Goal: Task Accomplishment & Management: Manage account settings

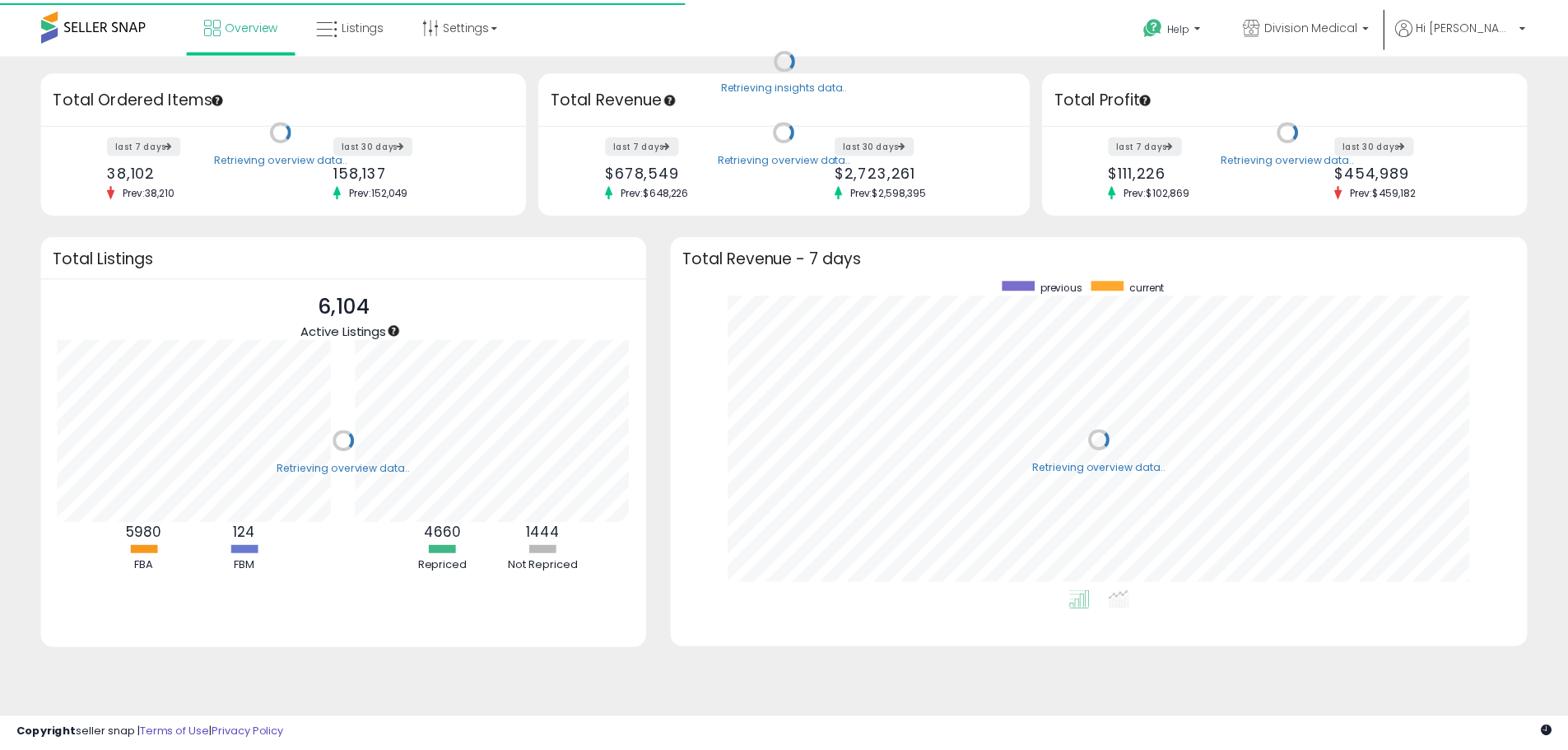
scroll to position [311, 830]
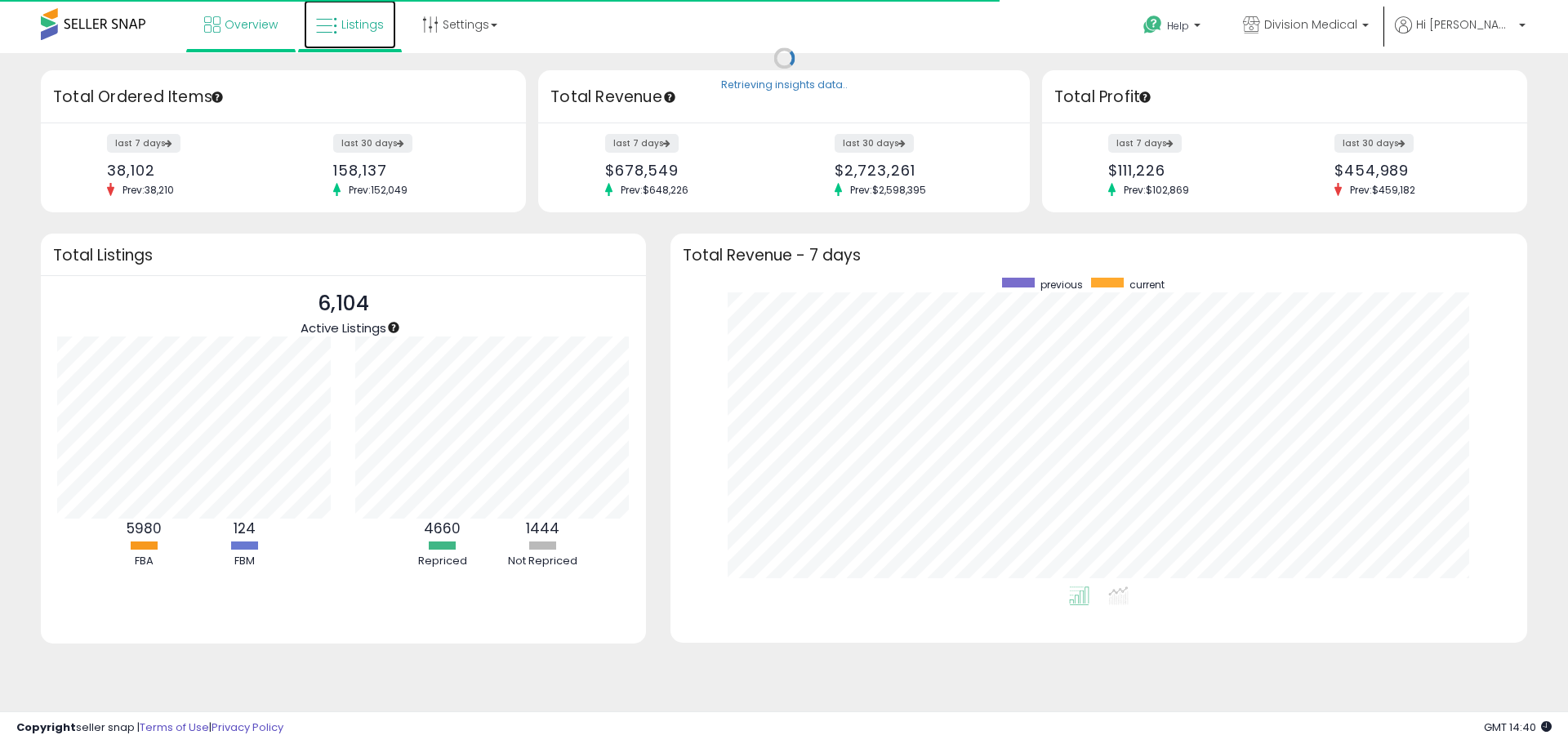
click at [351, 32] on span "Listings" at bounding box center [362, 23] width 42 height 16
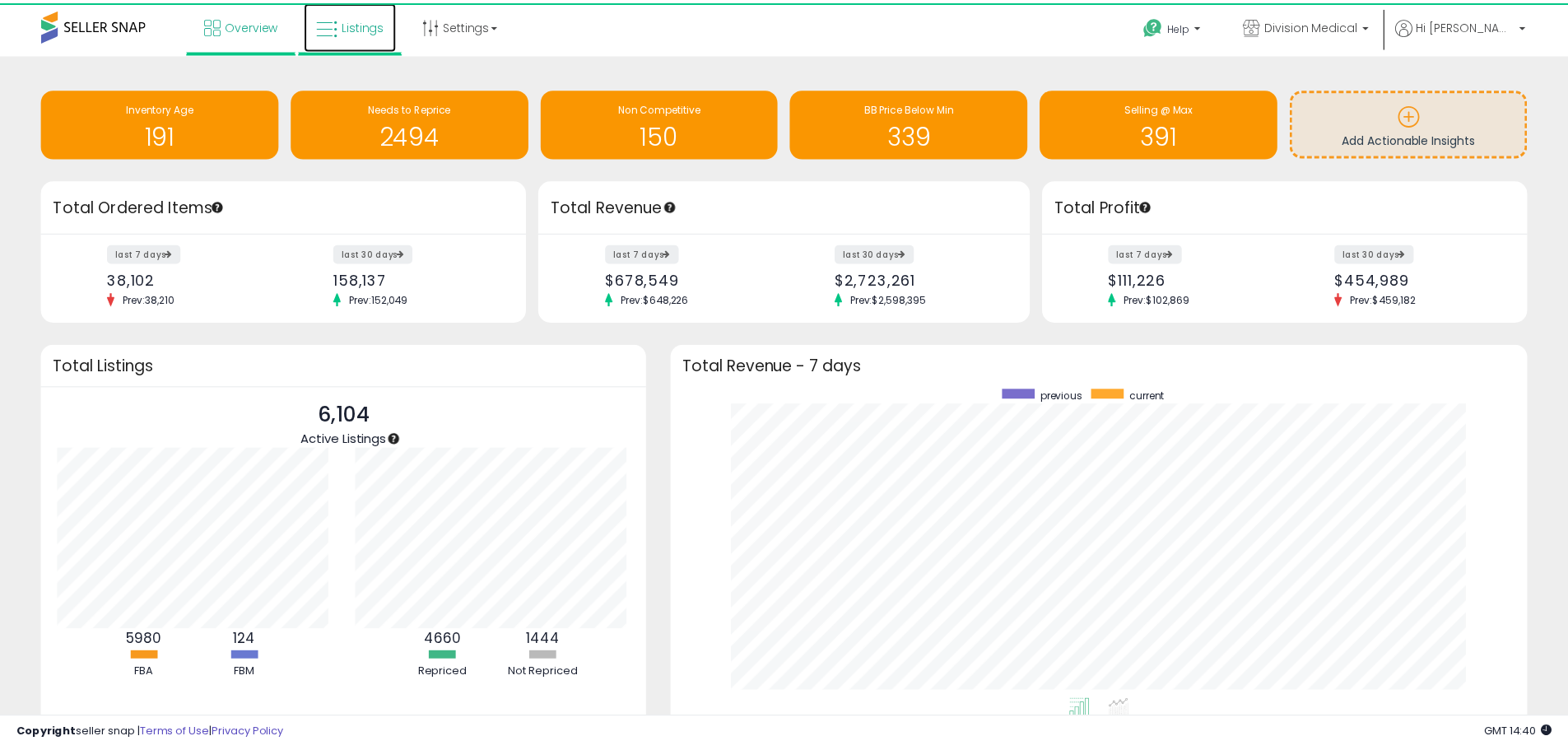
scroll to position [822622, 822195]
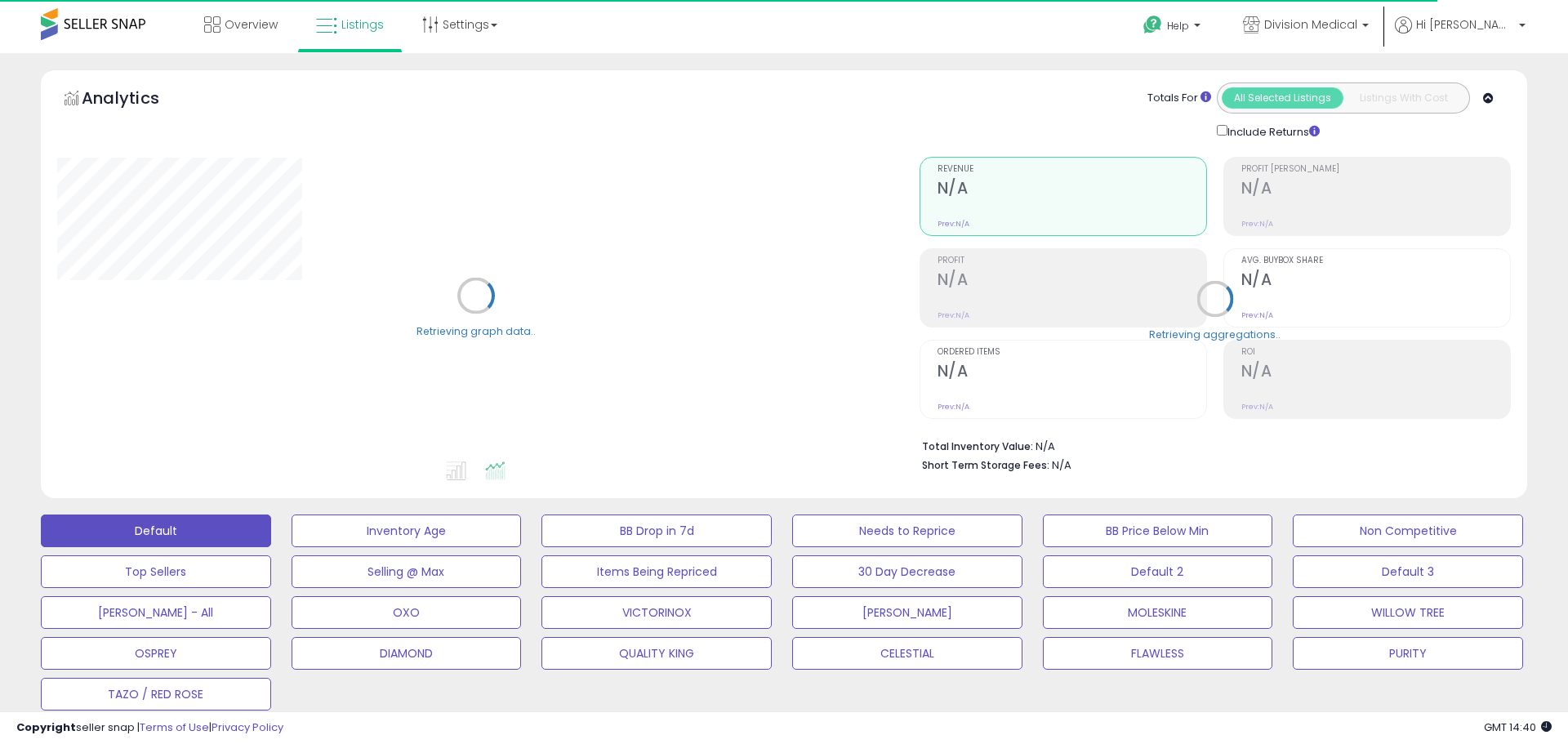
select select "**"
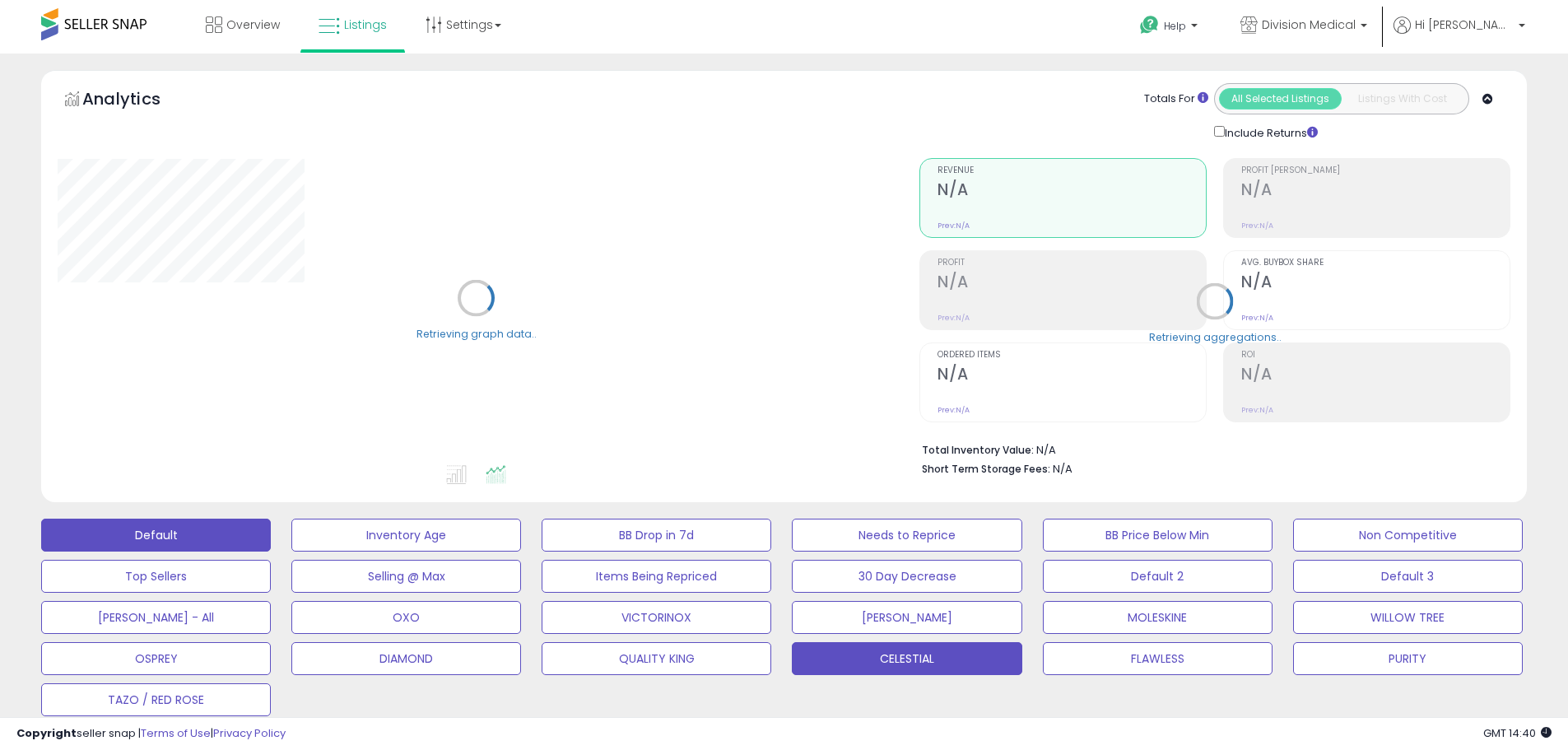
click at [521, 551] on button "CELESTIAL" at bounding box center [406, 534] width 230 height 33
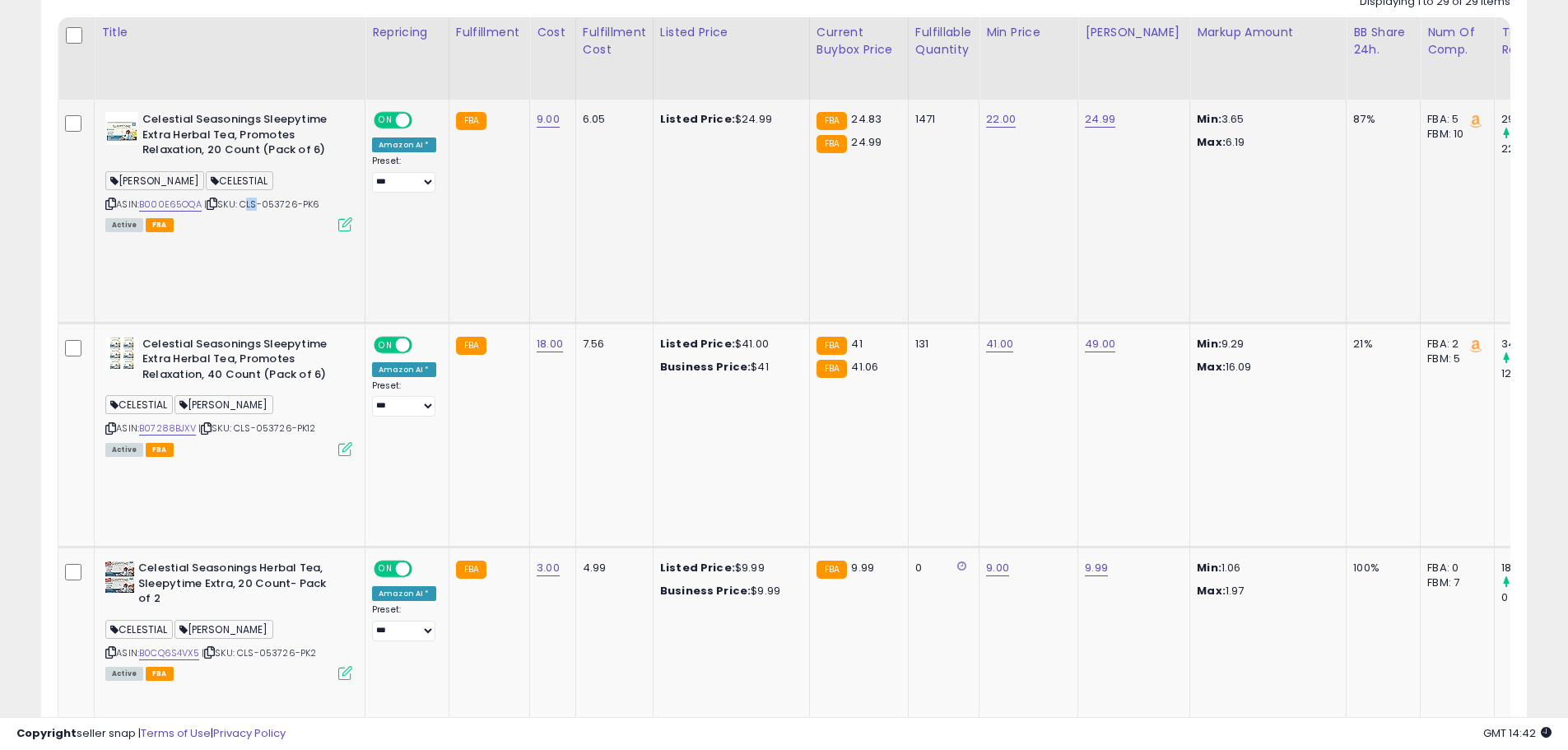
drag, startPoint x: 246, startPoint y: 204, endPoint x: 257, endPoint y: 206, distance: 11.2
click at [257, 206] on span "| SKU: CLS-053726-PK6" at bounding box center [262, 204] width 116 height 13
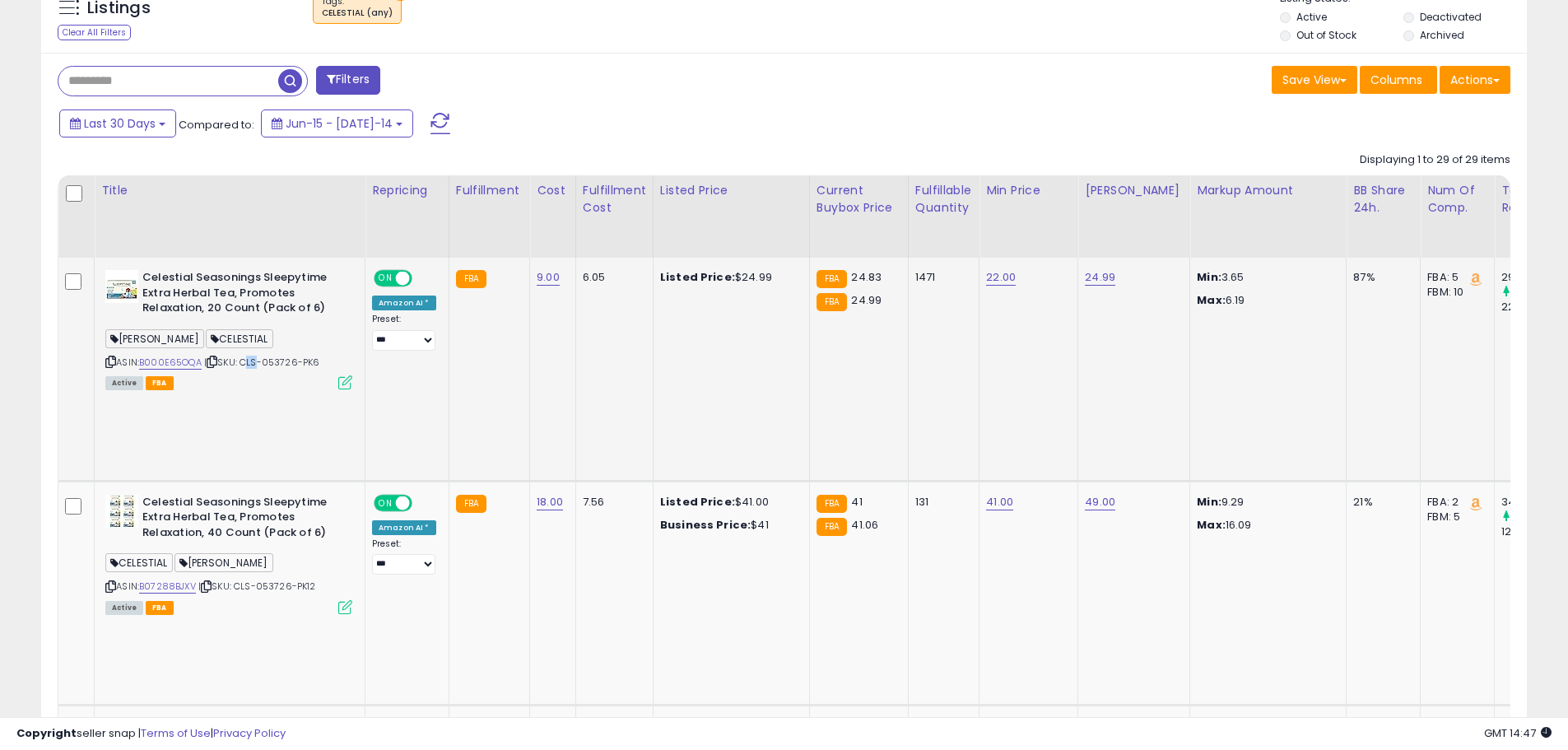
scroll to position [741, 0]
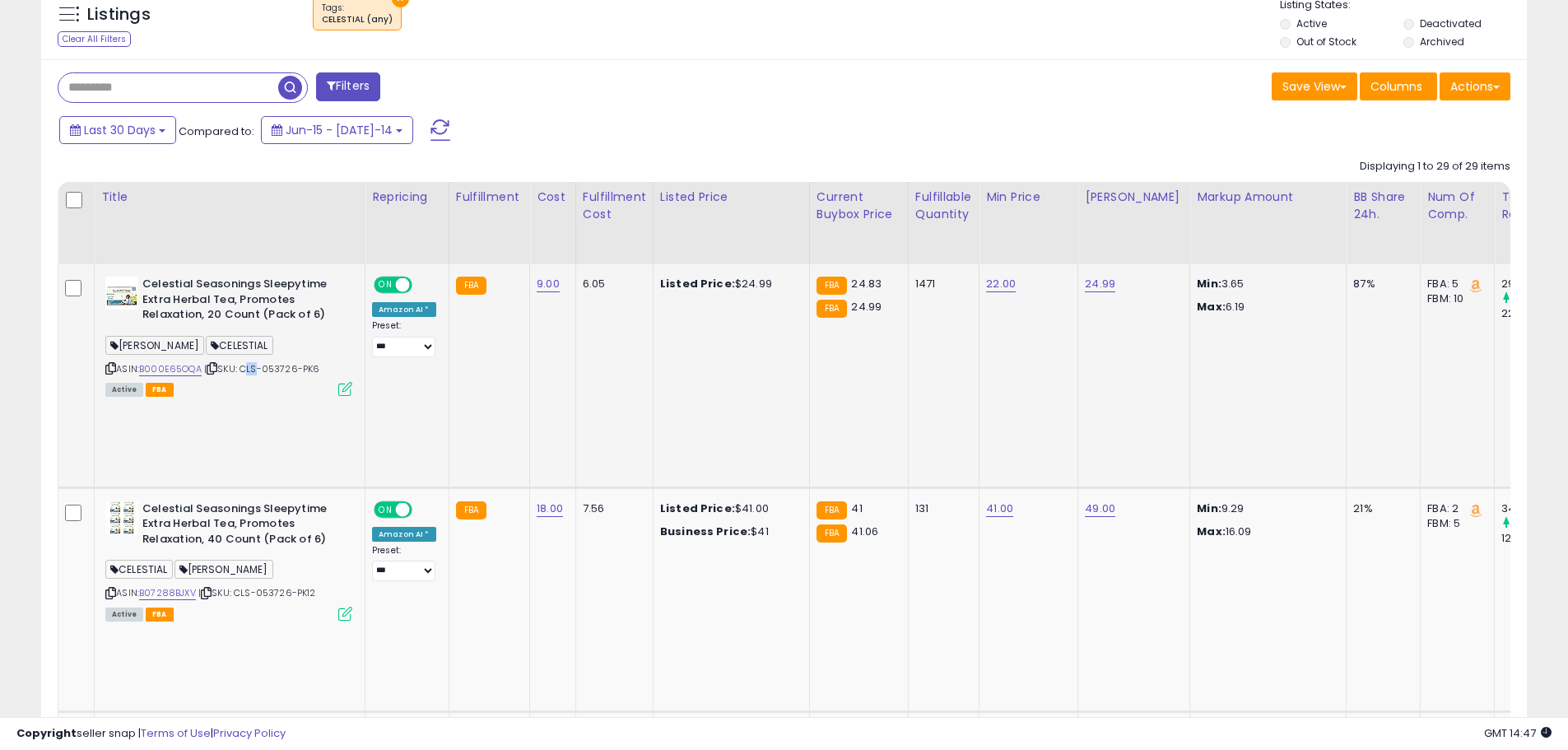
drag, startPoint x: 323, startPoint y: 369, endPoint x: 245, endPoint y: 368, distance: 78.0
click at [245, 368] on div "ASIN: B000E65OQA | SKU: CLS-053726-PK6 Active FBA" at bounding box center [229, 334] width 247 height 118
copy span "CLS-053726-PK6"
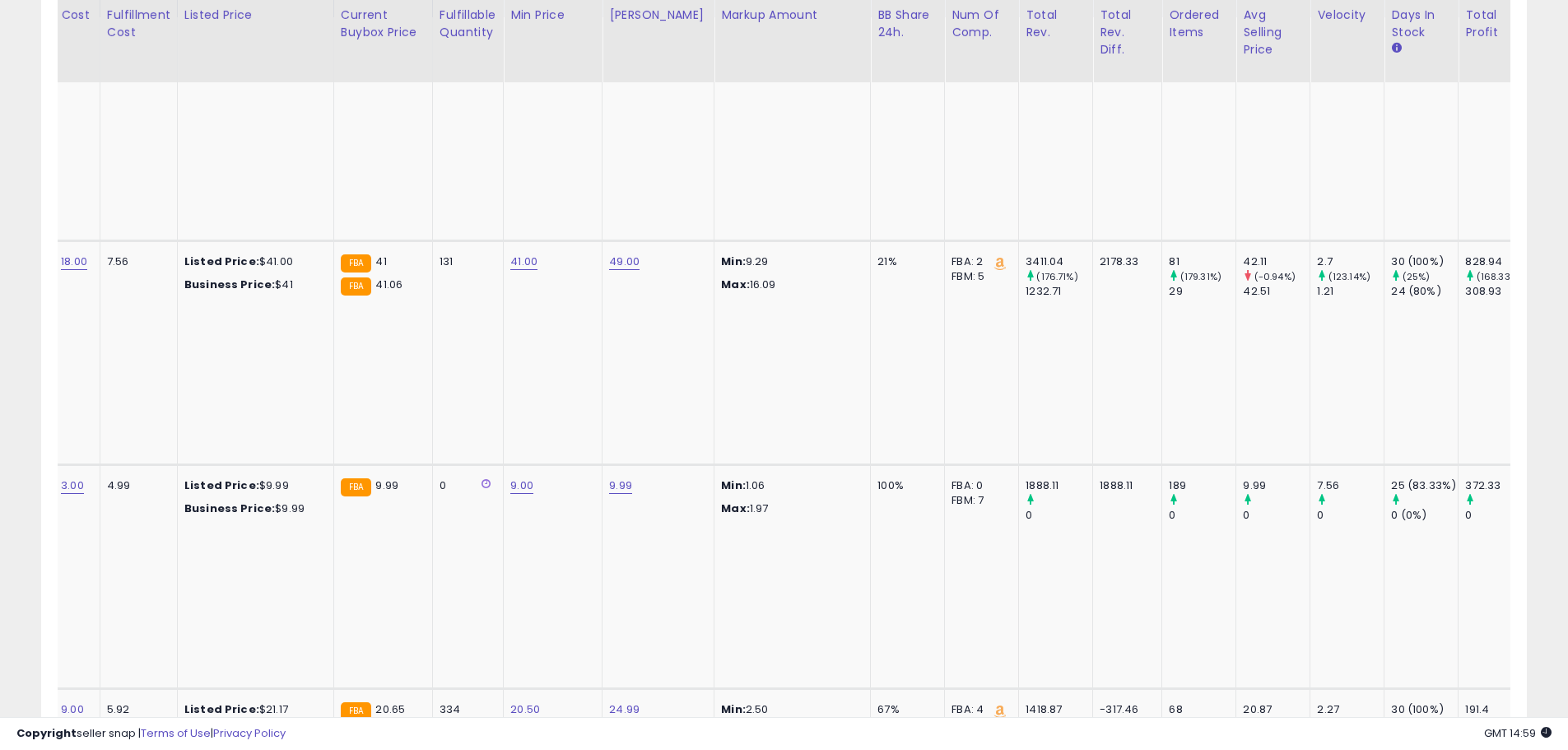
scroll to position [0, 451]
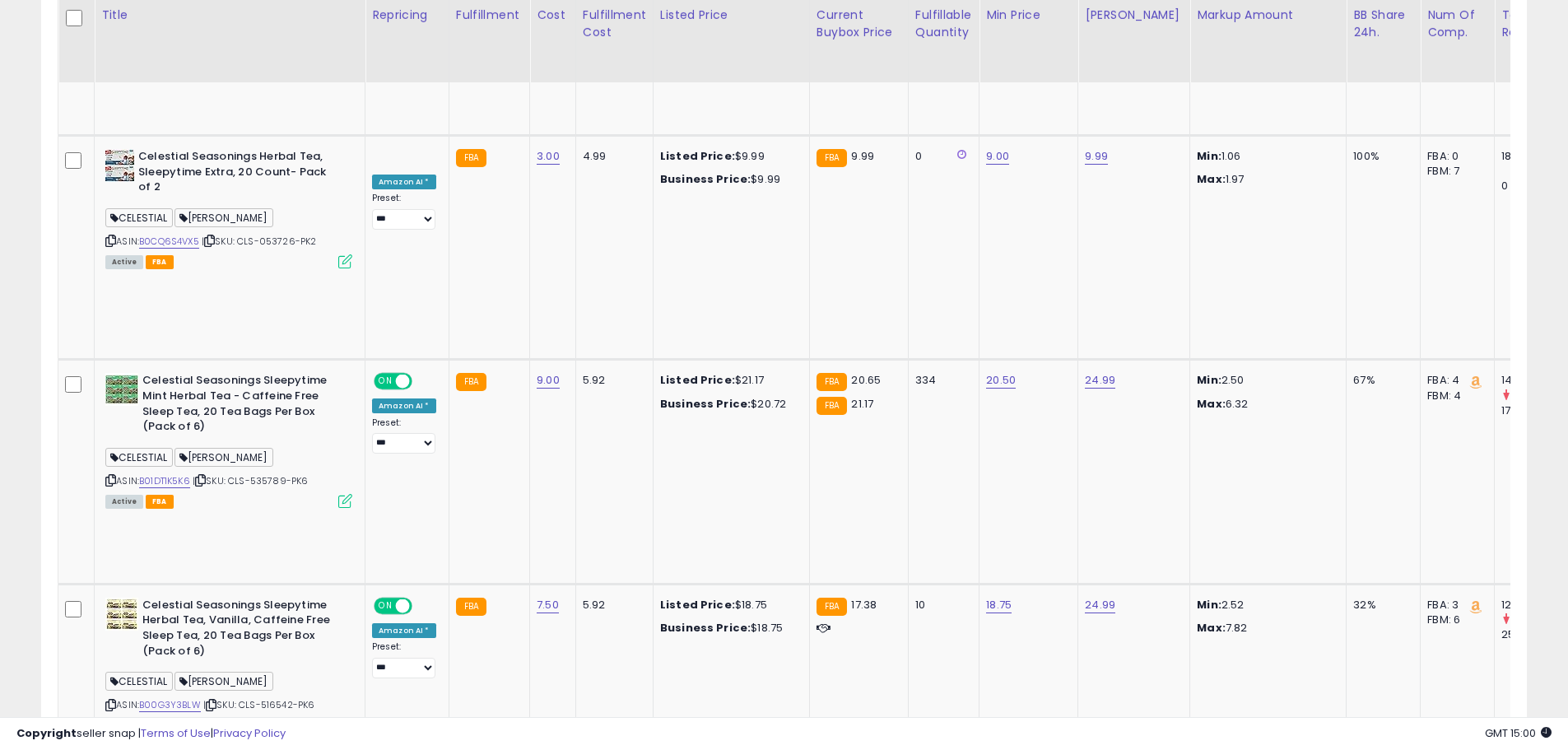
drag, startPoint x: 146, startPoint y: 552, endPoint x: 204, endPoint y: 552, distance: 58.0
copy link "B06XT6SGVG"
drag, startPoint x: 244, startPoint y: 554, endPoint x: 295, endPoint y: 549, distance: 51.2
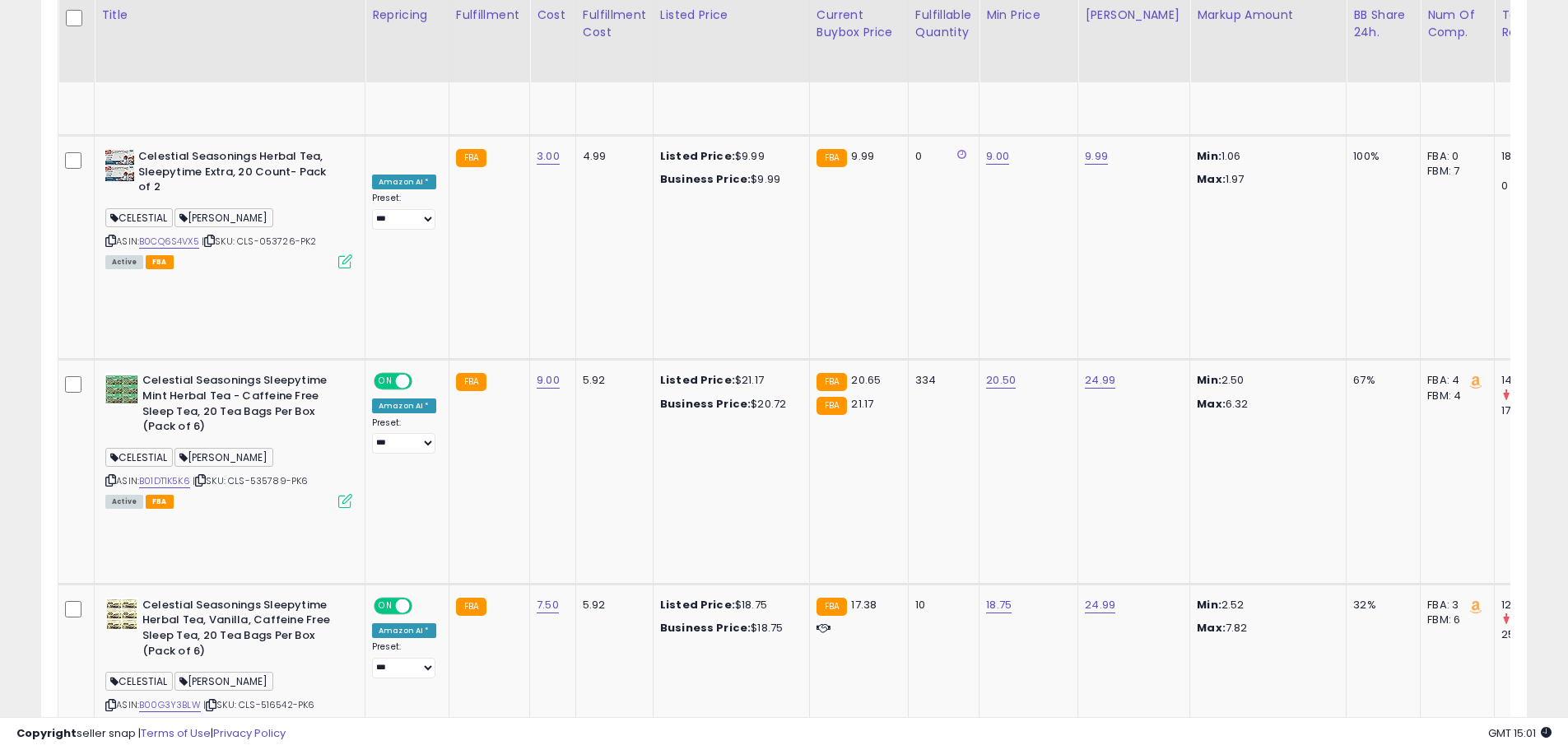
copy span "CLS-519529"
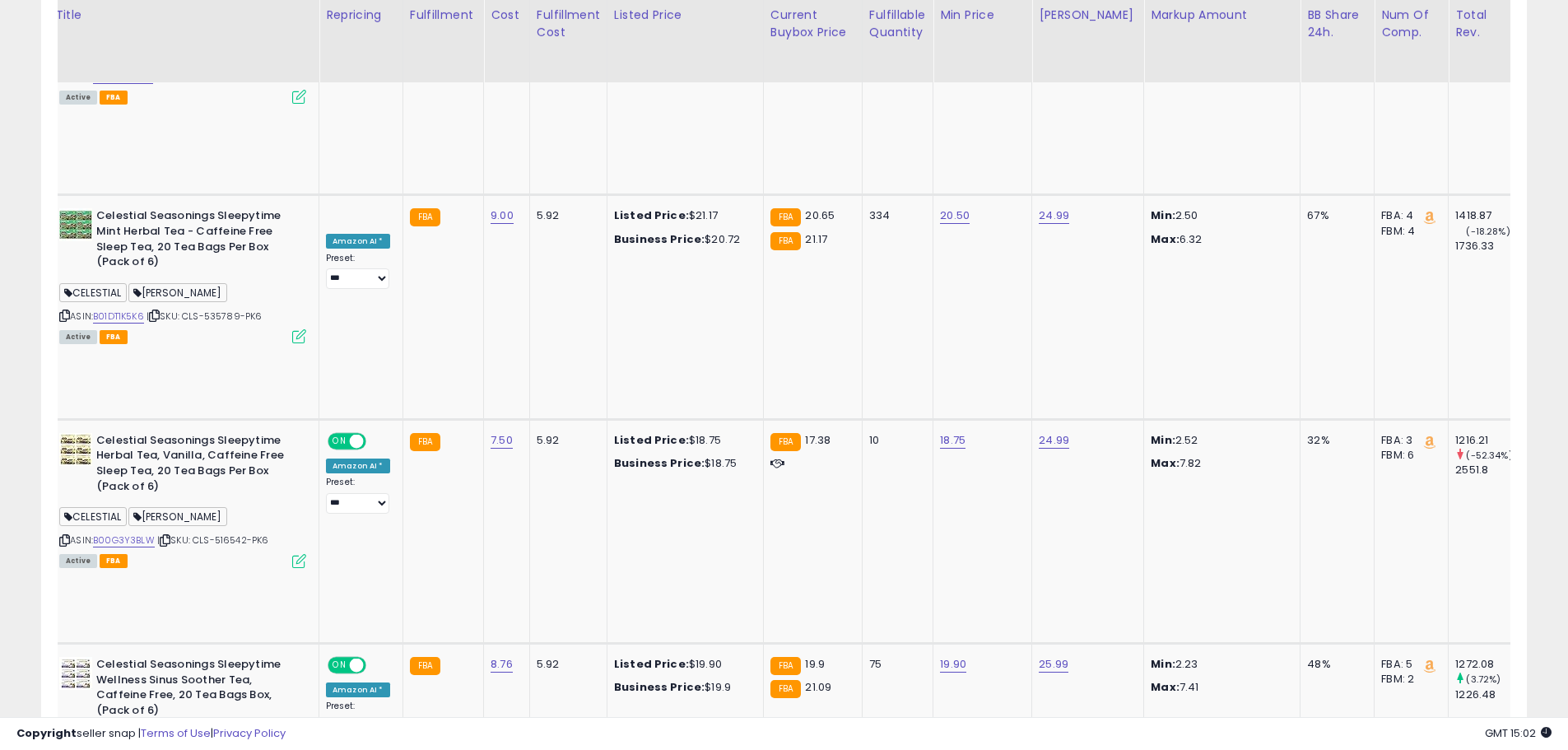
scroll to position [0, 14]
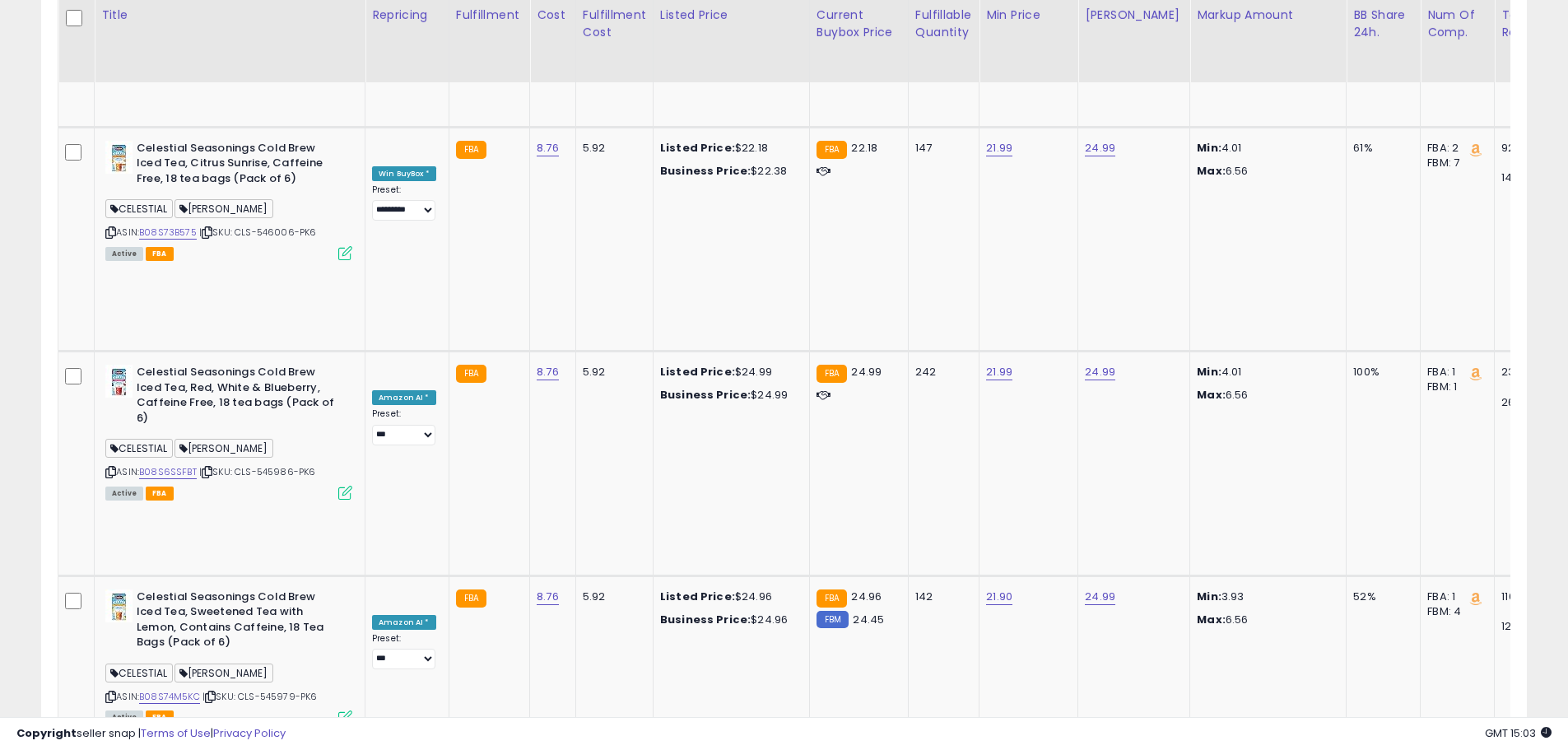
drag, startPoint x: 241, startPoint y: 561, endPoint x: 290, endPoint y: 562, distance: 49.0
copy span "CLS-050138"
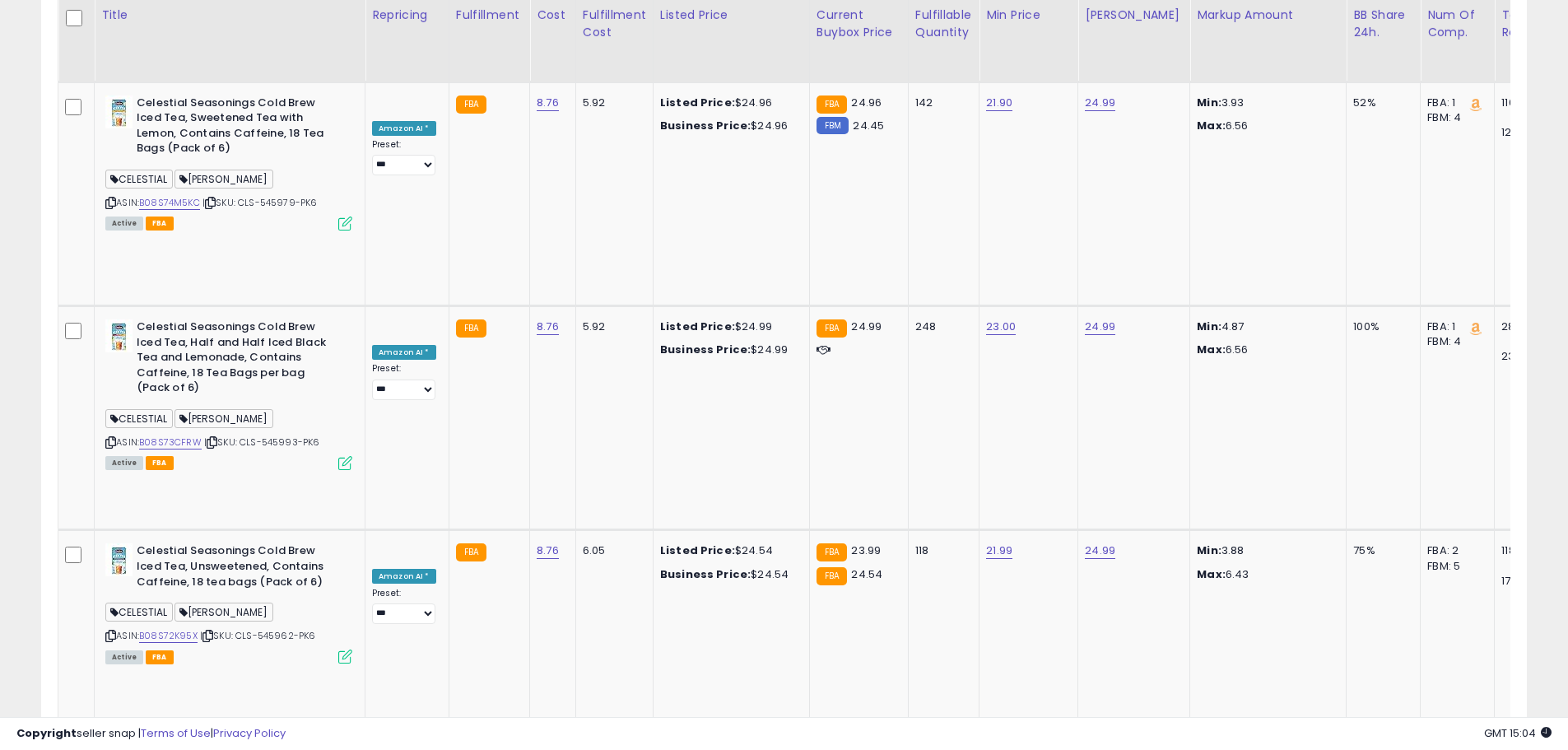
drag, startPoint x: 966, startPoint y: 370, endPoint x: 906, endPoint y: 371, distance: 60.0
click at [906, 371] on input "*****" at bounding box center [950, 373] width 146 height 28
type input "*****"
click at [1049, 368] on icon "submit" at bounding box center [1043, 370] width 9 height 9
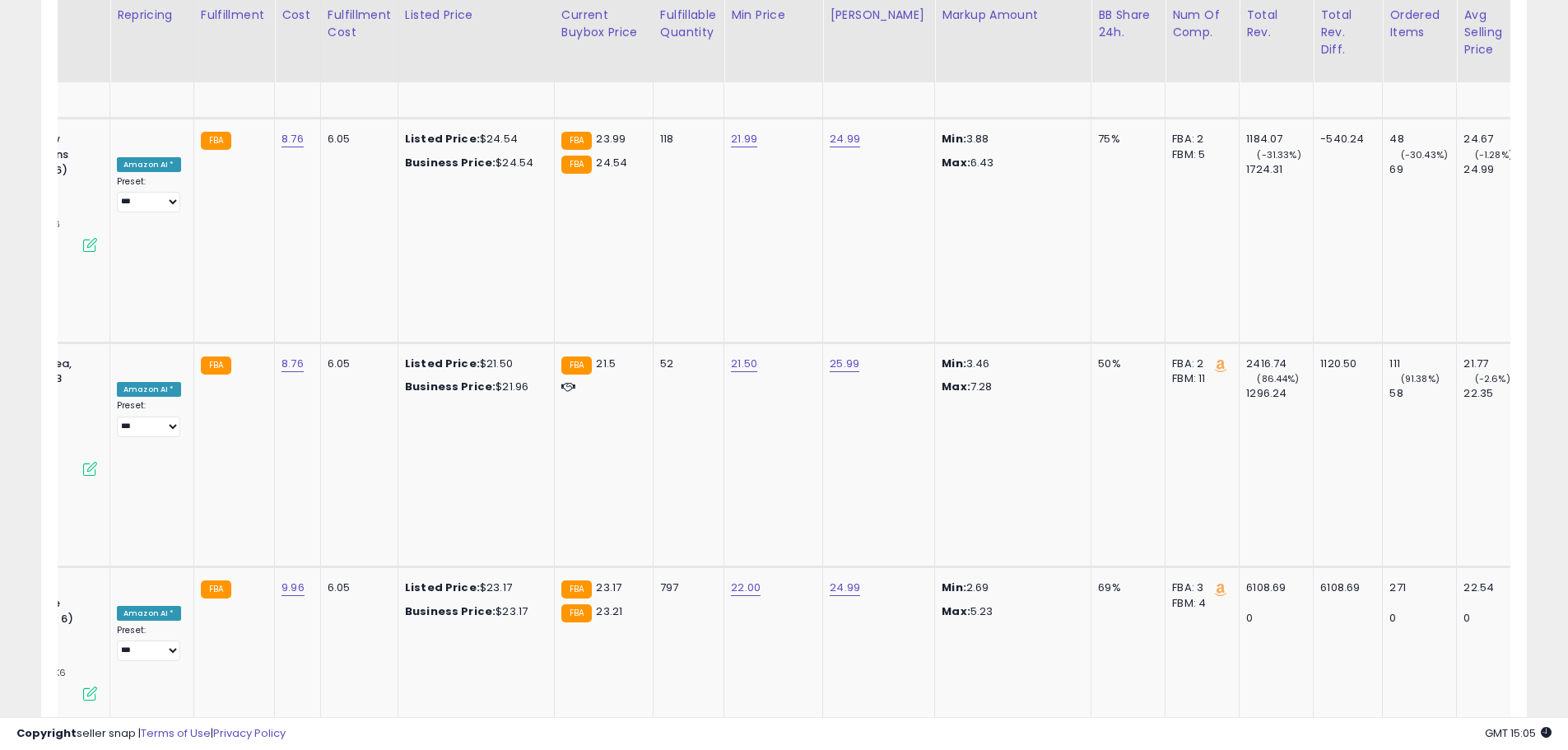
drag, startPoint x: 701, startPoint y: 409, endPoint x: 649, endPoint y: 403, distance: 52.3
click at [649, 403] on input "*****" at bounding box center [694, 404] width 146 height 28
type input "*****"
click at [803, 399] on button "submit" at bounding box center [789, 402] width 28 height 24
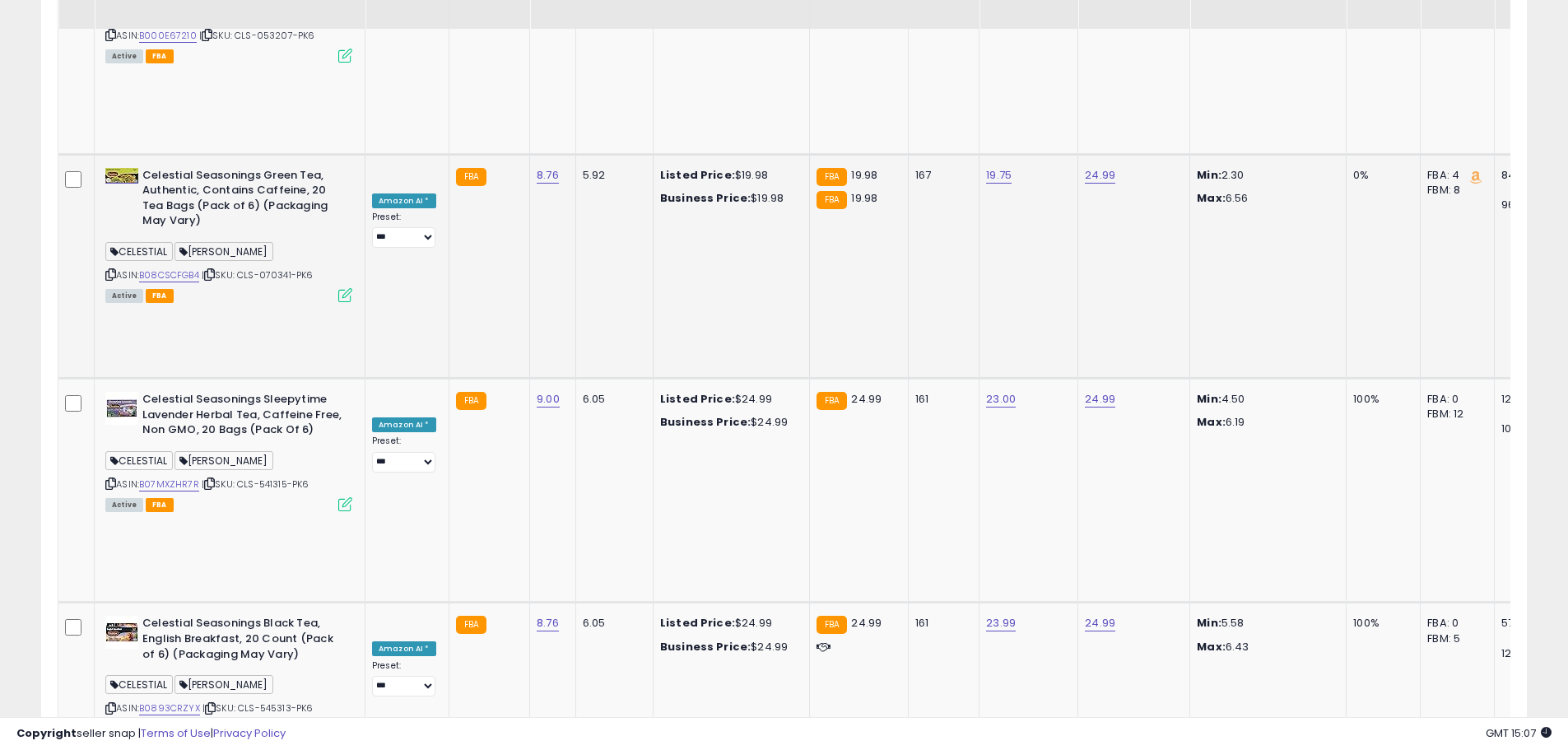
scroll to position [4690, 0]
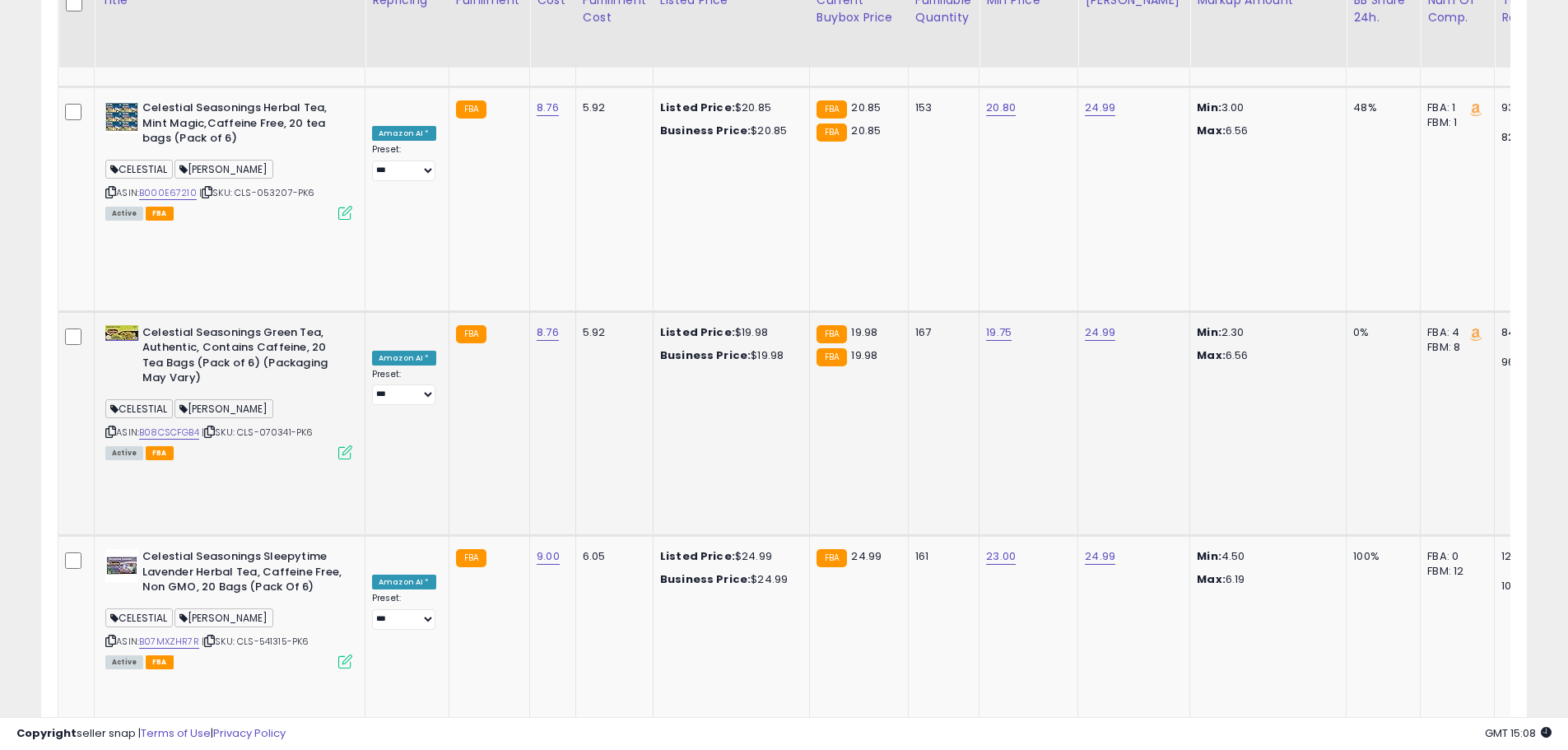
scroll to position [4608, 0]
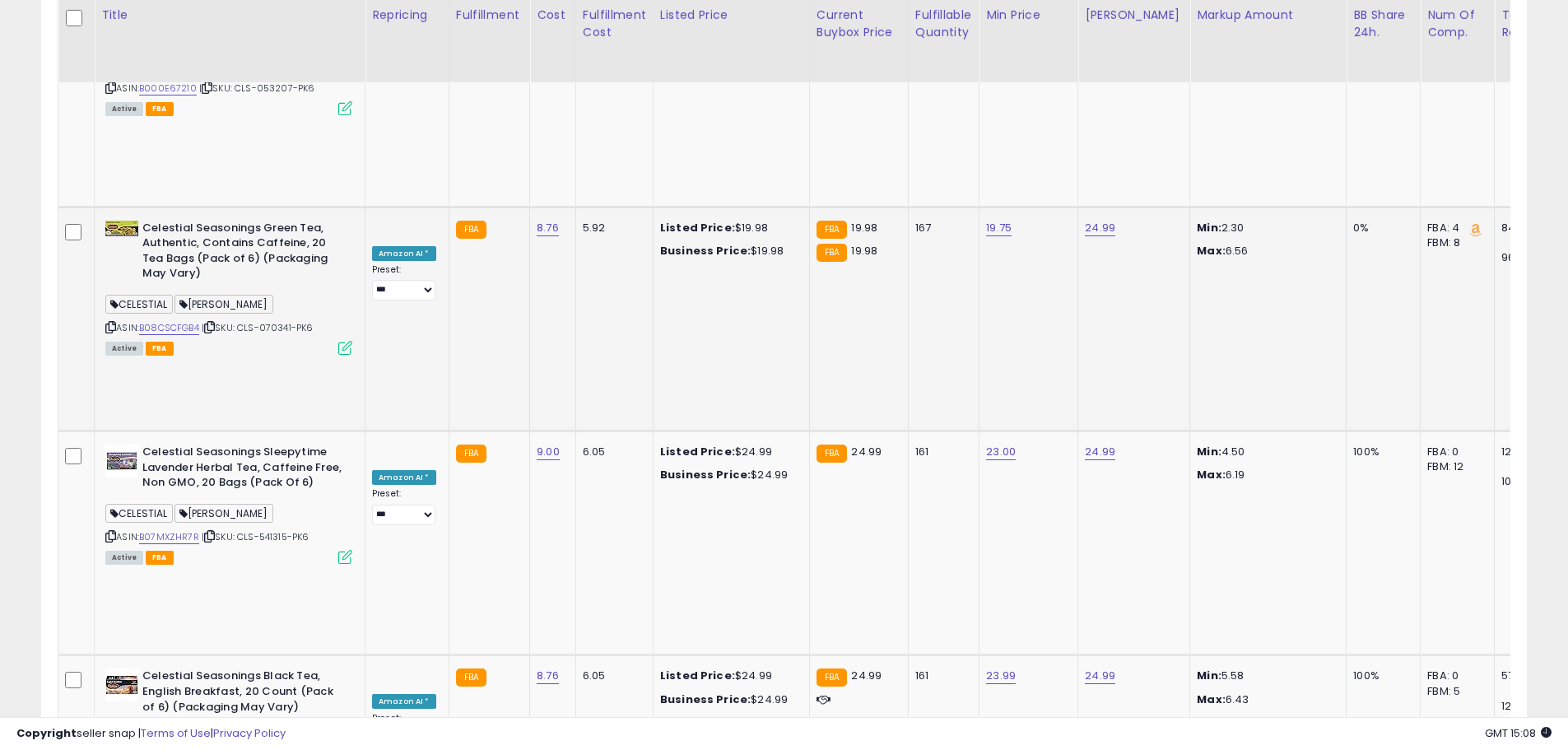
drag, startPoint x: 141, startPoint y: 504, endPoint x: 200, endPoint y: 497, distance: 59.4
copy div "B000E65OKQ"
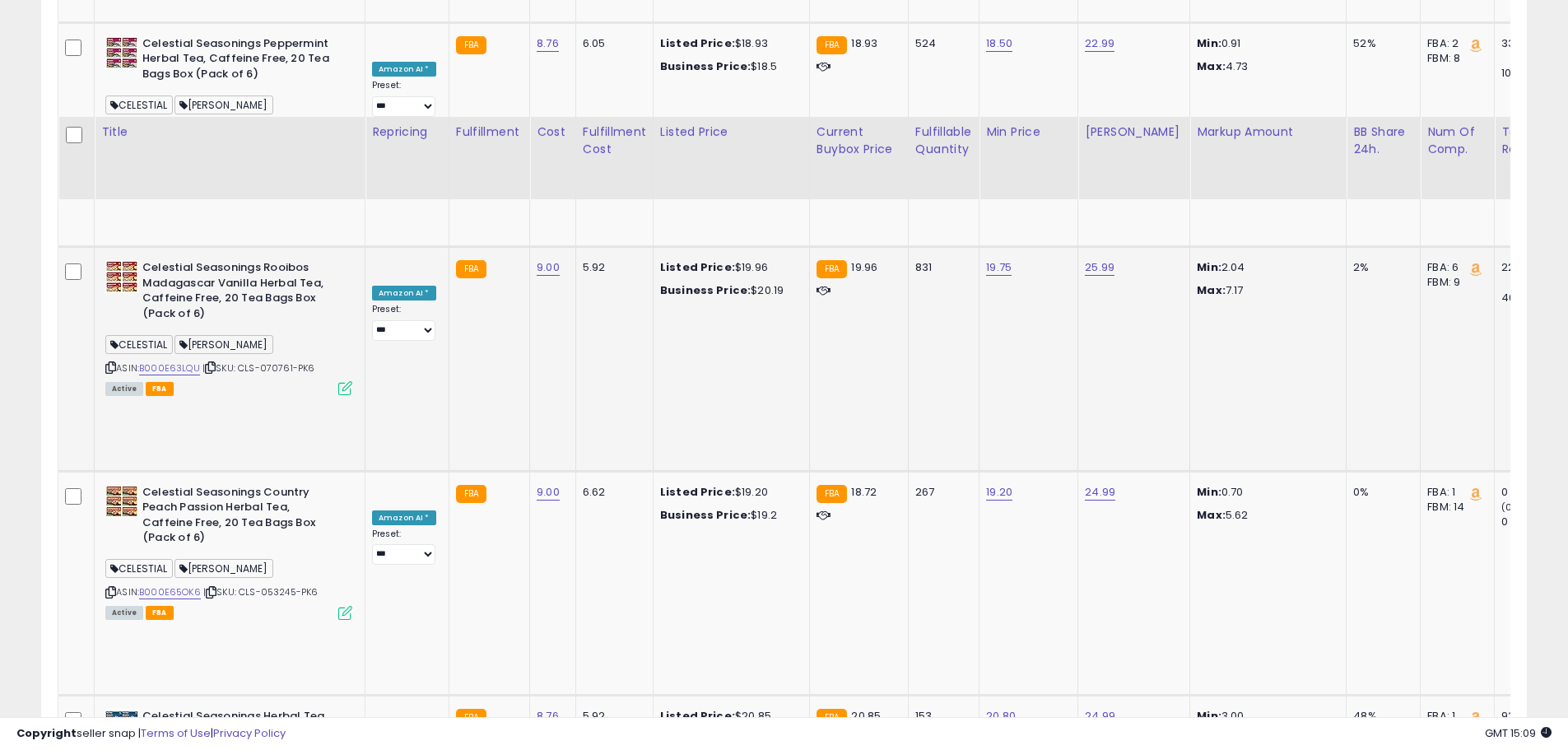
scroll to position [3868, 0]
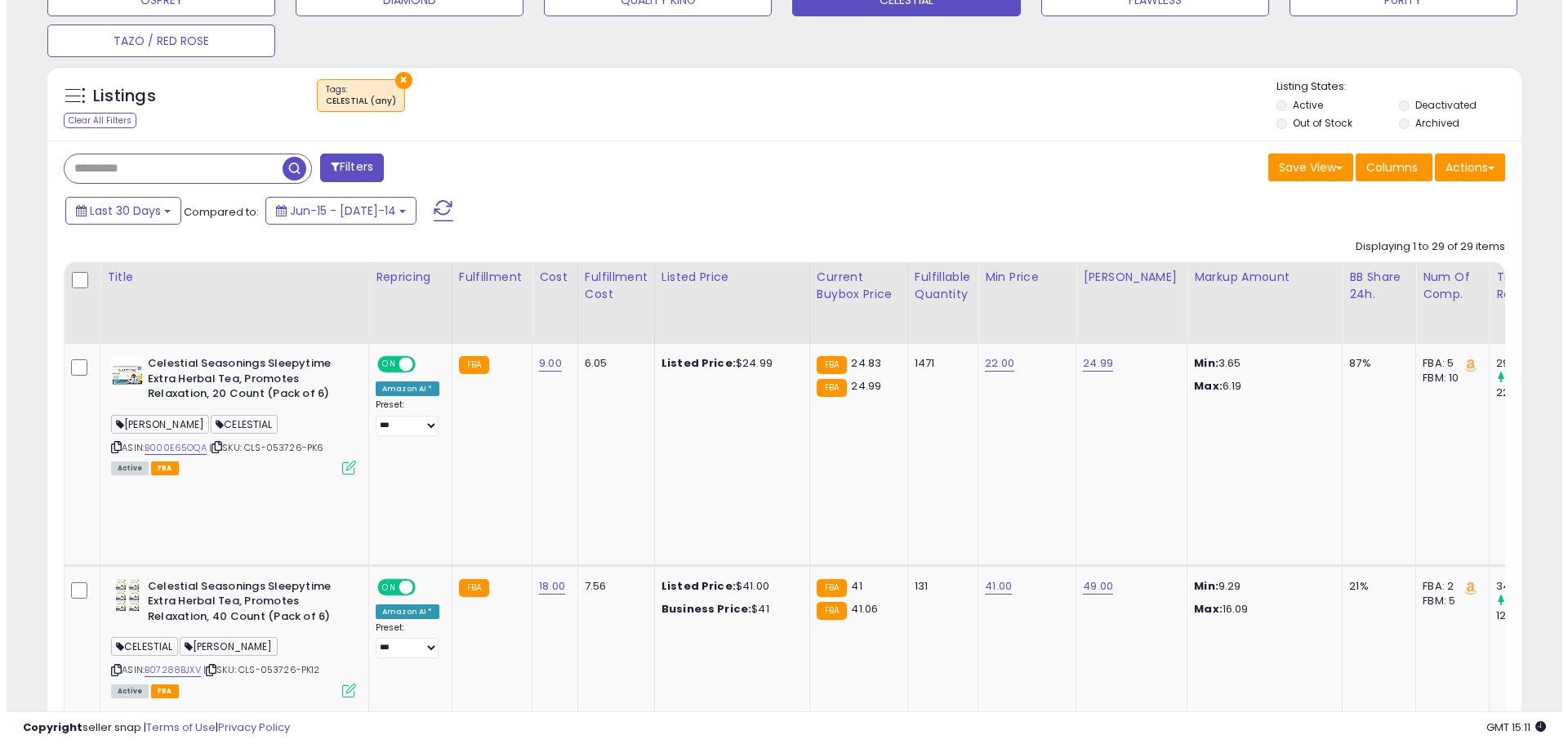
scroll to position [245, 0]
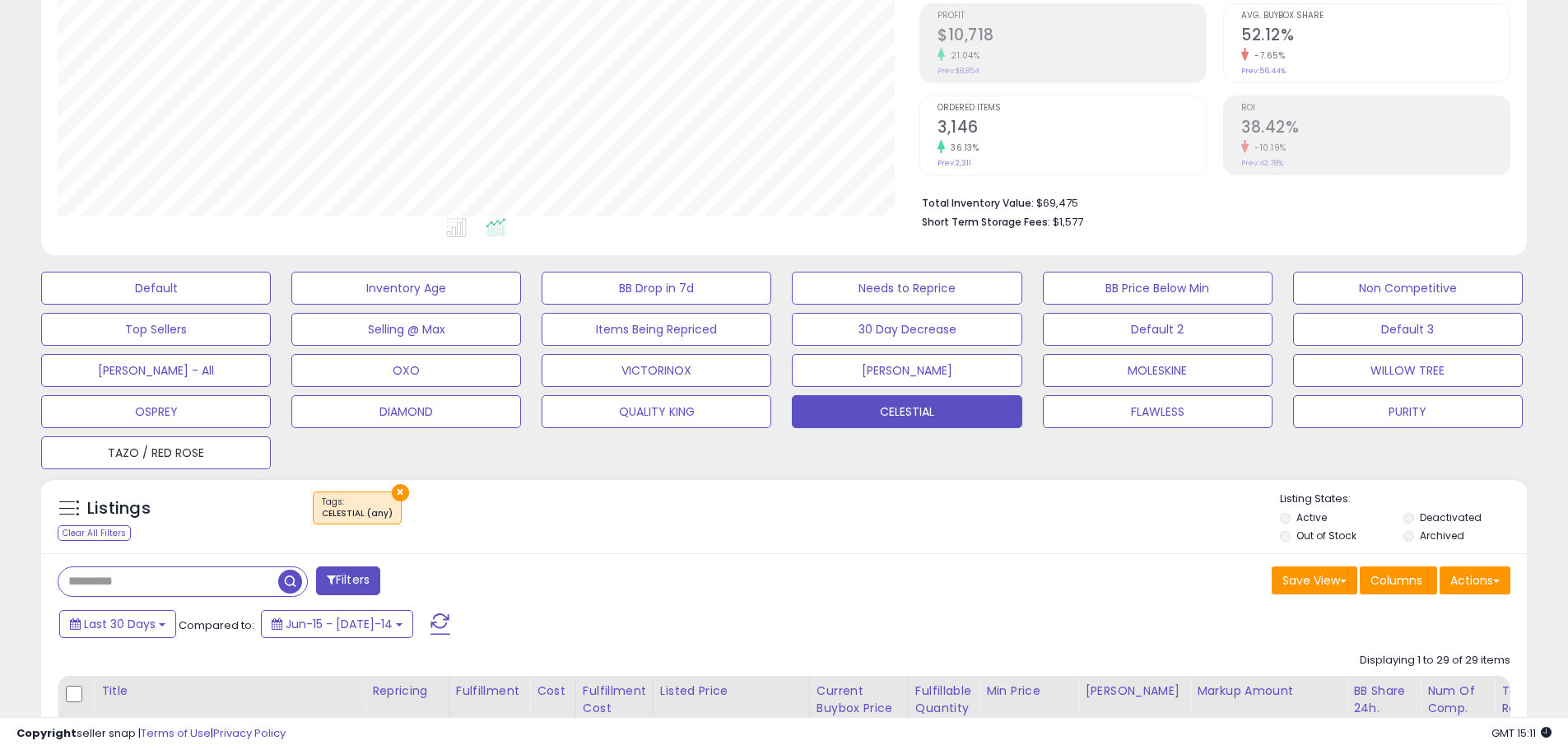
click at [211, 304] on button "TAZO / RED ROSE" at bounding box center [156, 287] width 230 height 33
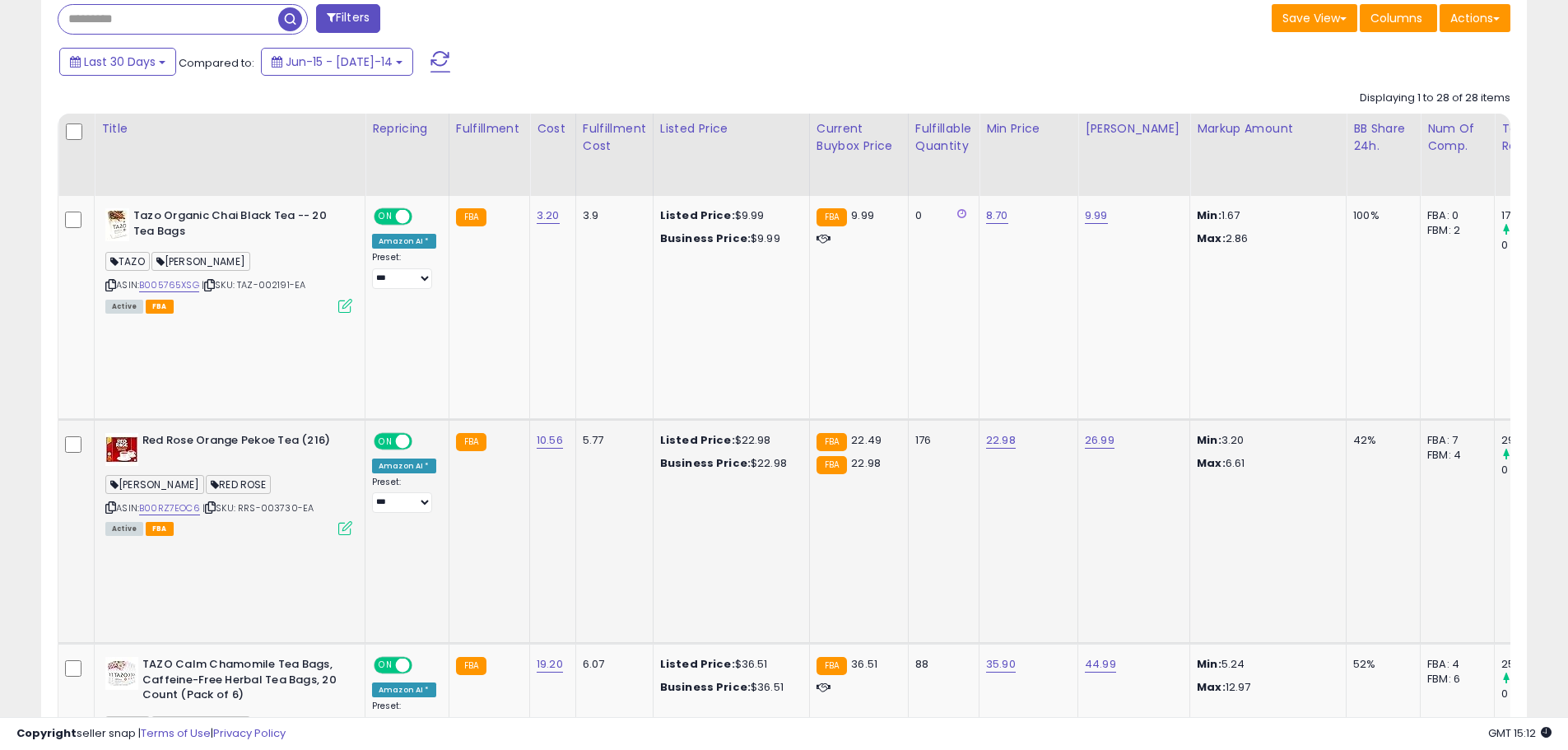
scroll to position [741, 0]
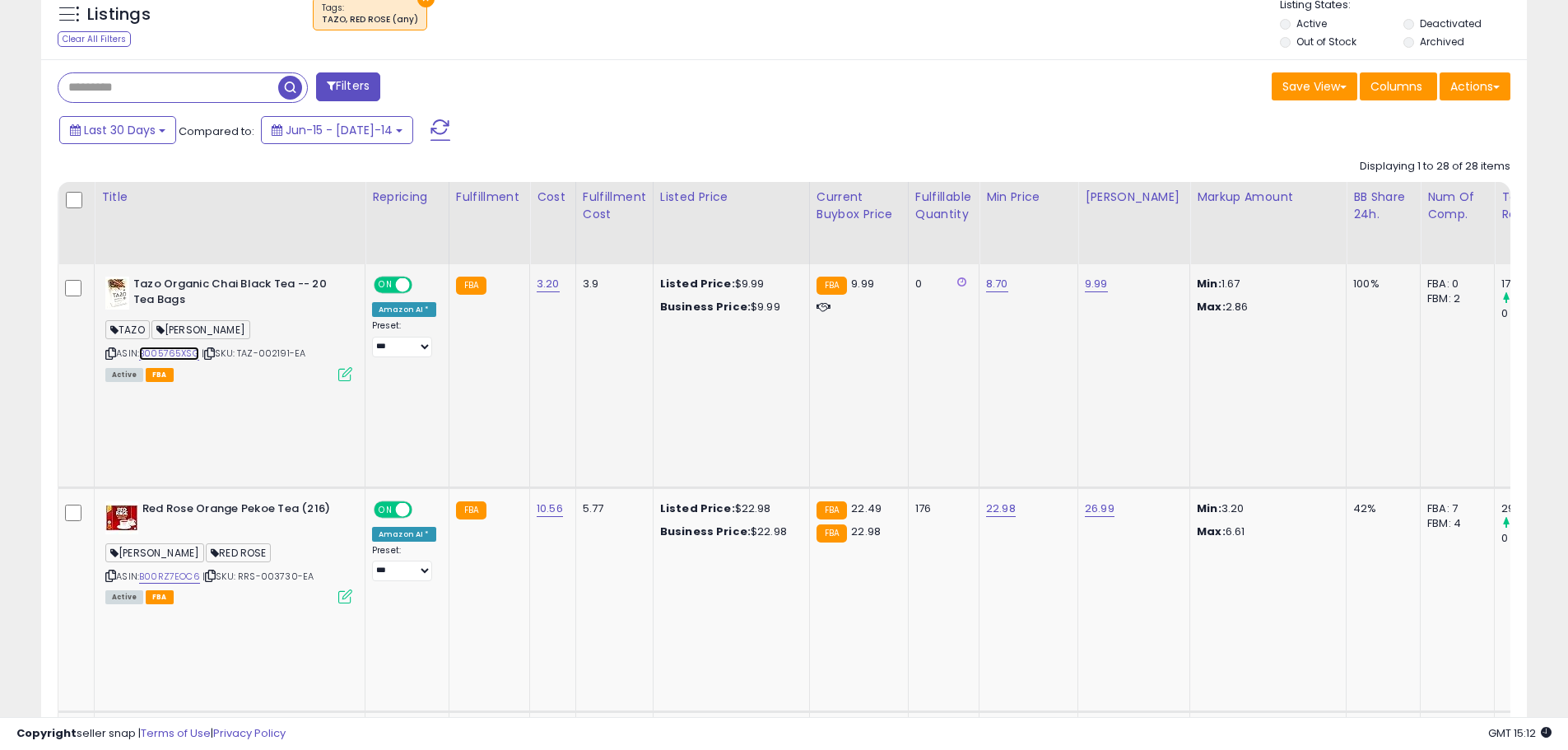
click at [189, 348] on link "B005765XSG" at bounding box center [170, 353] width 60 height 14
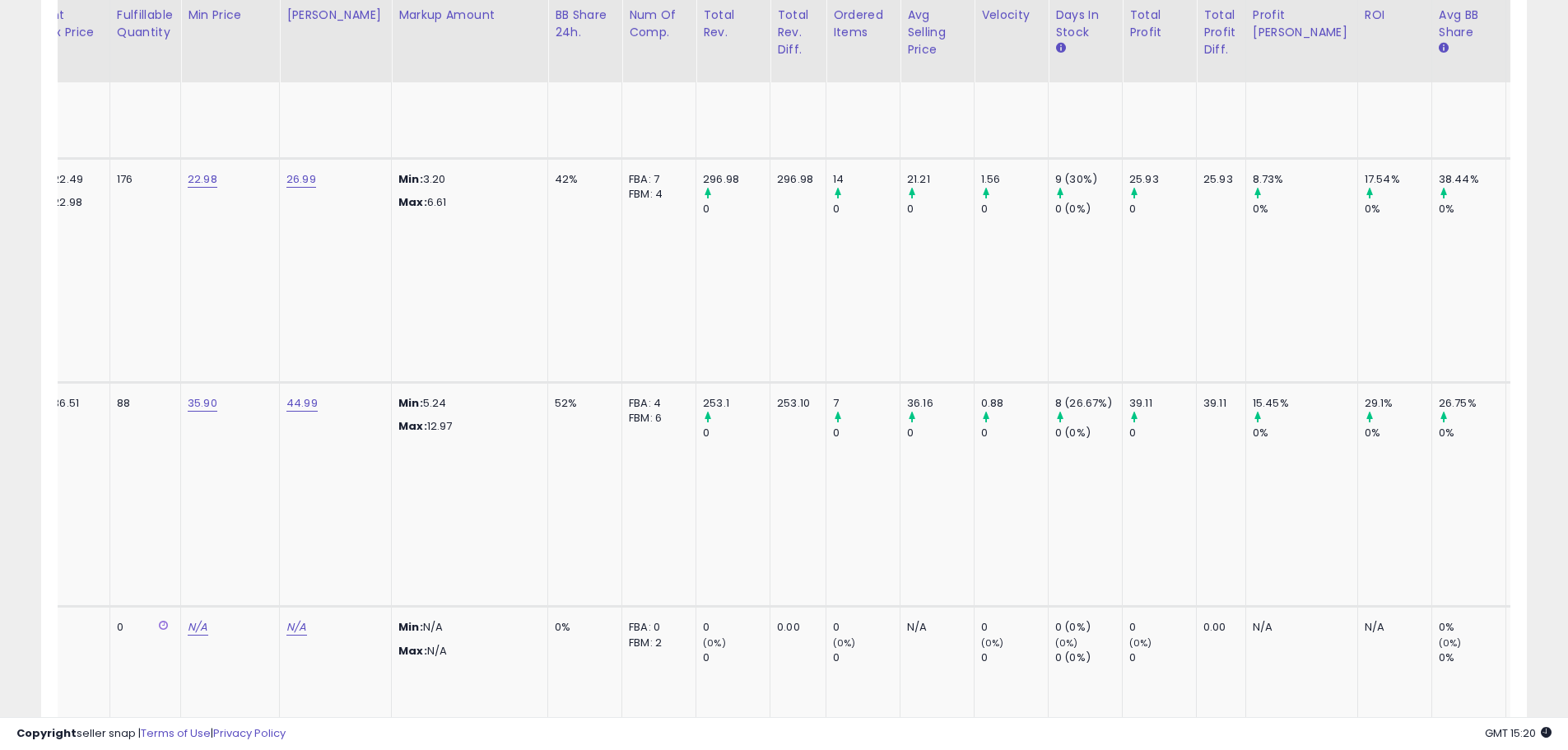
scroll to position [0, 811]
